Goal: Information Seeking & Learning: Understand process/instructions

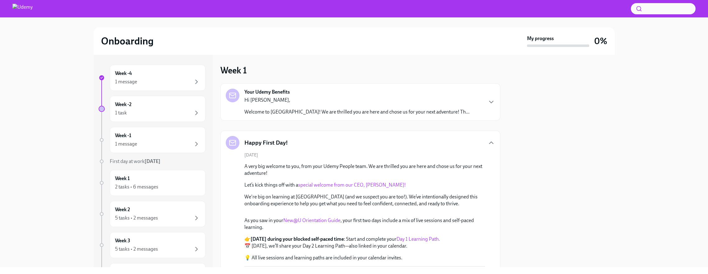
scroll to position [436, 0]
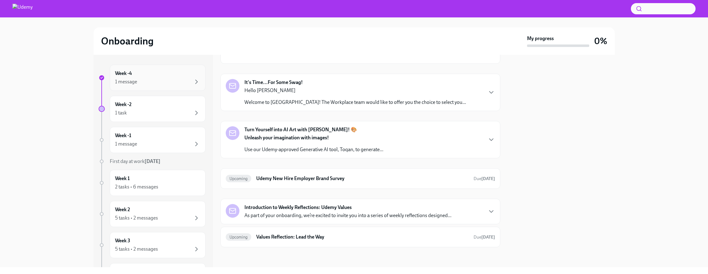
click at [160, 83] on div "1 message" at bounding box center [157, 81] width 85 height 7
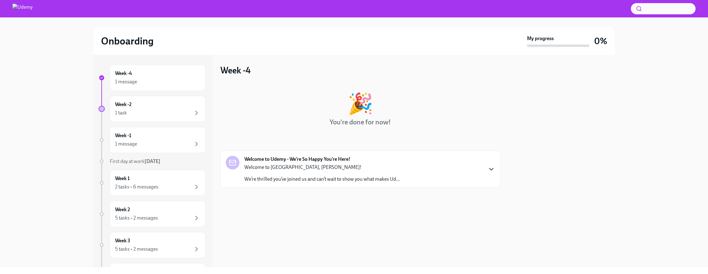
click at [488, 171] on icon "button" at bounding box center [491, 169] width 7 height 7
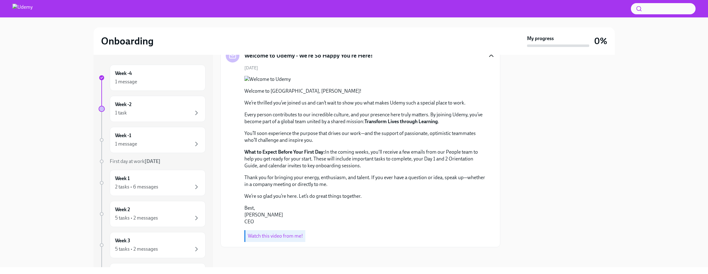
scroll to position [161, 0]
click at [193, 110] on icon "button" at bounding box center [196, 112] width 7 height 7
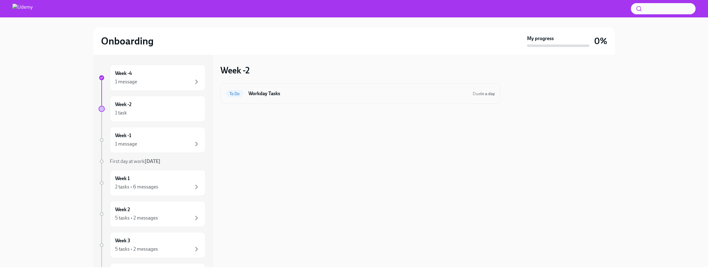
click at [237, 91] on span "To Do" at bounding box center [235, 93] width 18 height 5
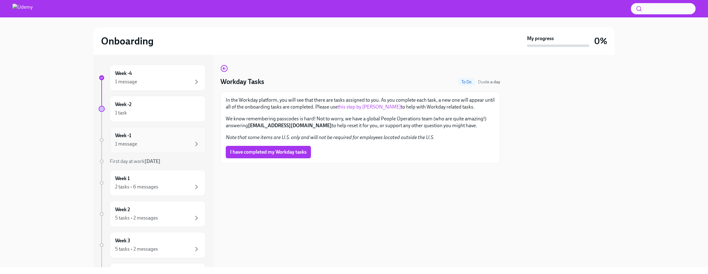
click at [194, 138] on div "Week -1 1 message" at bounding box center [157, 140] width 85 height 16
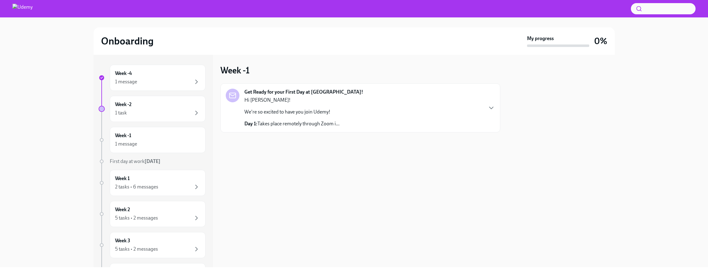
click at [321, 121] on p "Day 1: Takes place remotely through Zoom i..." at bounding box center [292, 123] width 95 height 7
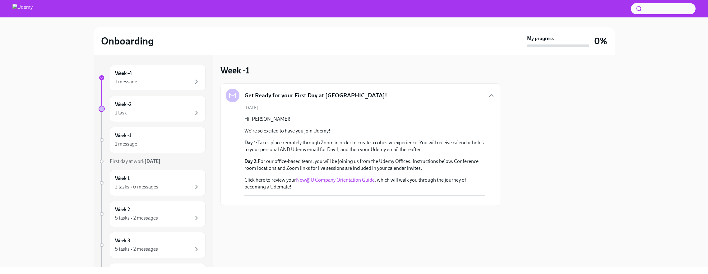
scroll to position [60, 0]
click at [358, 177] on link "New@U Company Orientation Guide" at bounding box center [335, 180] width 79 height 6
